Goal: Information Seeking & Learning: Learn about a topic

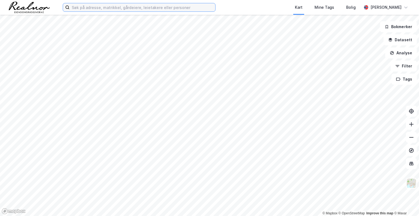
click at [128, 8] on input at bounding box center [143, 7] width 146 height 8
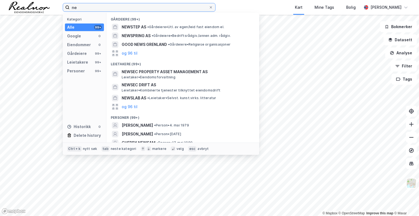
type input "n"
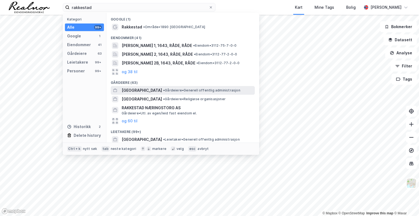
click at [154, 92] on span "[GEOGRAPHIC_DATA]" at bounding box center [142, 90] width 40 height 7
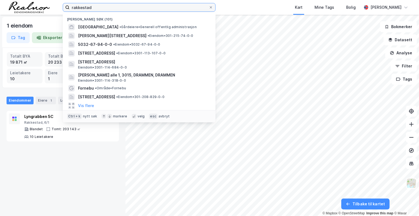
drag, startPoint x: 88, startPoint y: 6, endPoint x: 0, endPoint y: 1, distance: 87.6
click at [0, 1] on div "rakkestad Nylige søk (101) [GEOGRAPHIC_DATA] • Gårdeiere • Generell offentlig a…" at bounding box center [209, 7] width 419 height 15
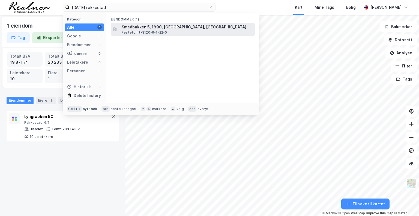
click at [156, 25] on span "Smedbakken 5, 1890, [GEOGRAPHIC_DATA], [GEOGRAPHIC_DATA]" at bounding box center [187, 27] width 131 height 7
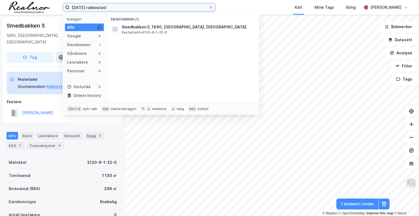
click at [83, 6] on input "[DATE] rakkestad" at bounding box center [139, 7] width 139 height 8
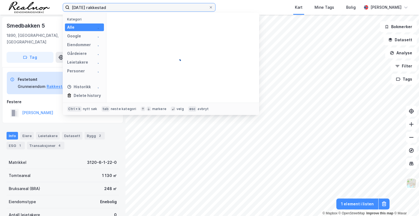
type input "[DATE] rakkestad"
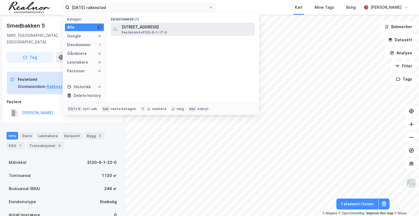
click at [154, 29] on span "[STREET_ADDRESS]" at bounding box center [187, 27] width 131 height 7
